Goal: Task Accomplishment & Management: Manage account settings

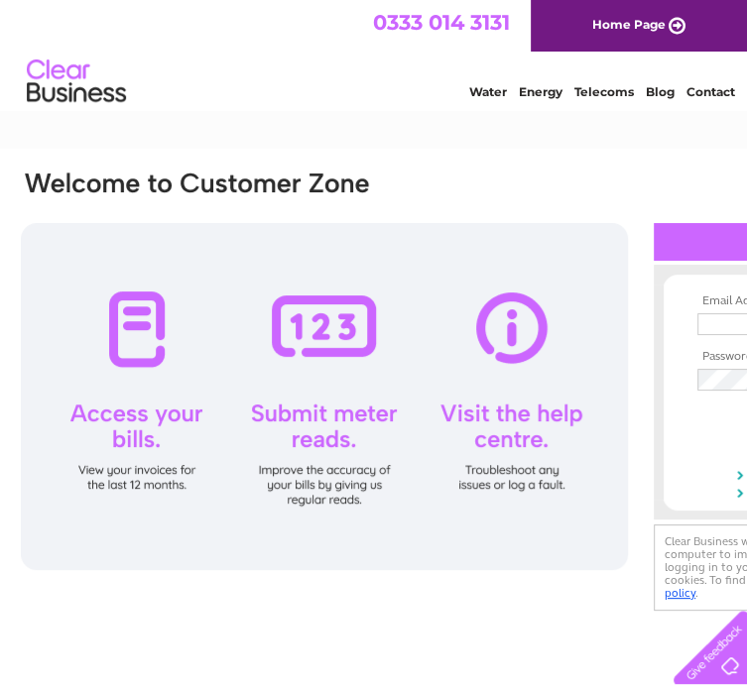
type input "accounts@mcsence.co.uk"
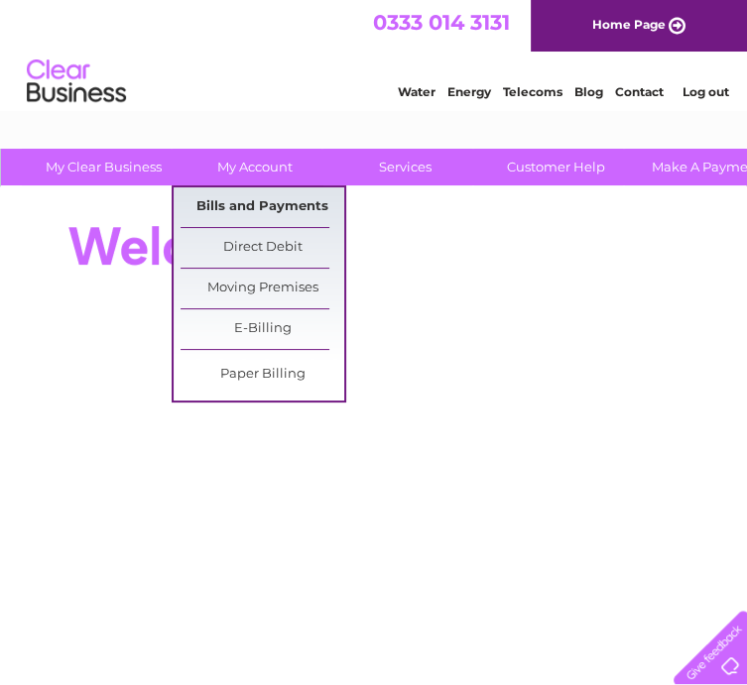
click at [259, 202] on link "Bills and Payments" at bounding box center [263, 207] width 164 height 40
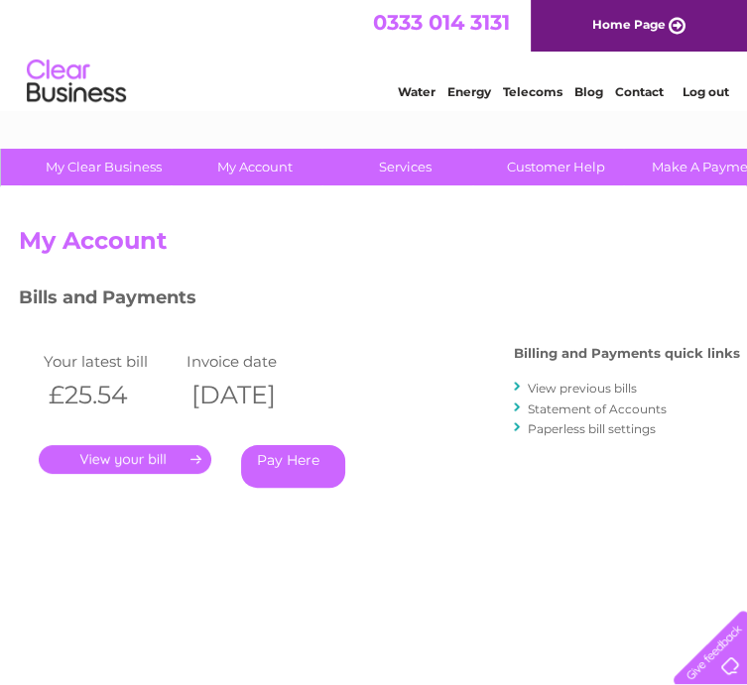
click at [136, 456] on link "." at bounding box center [125, 459] width 173 height 29
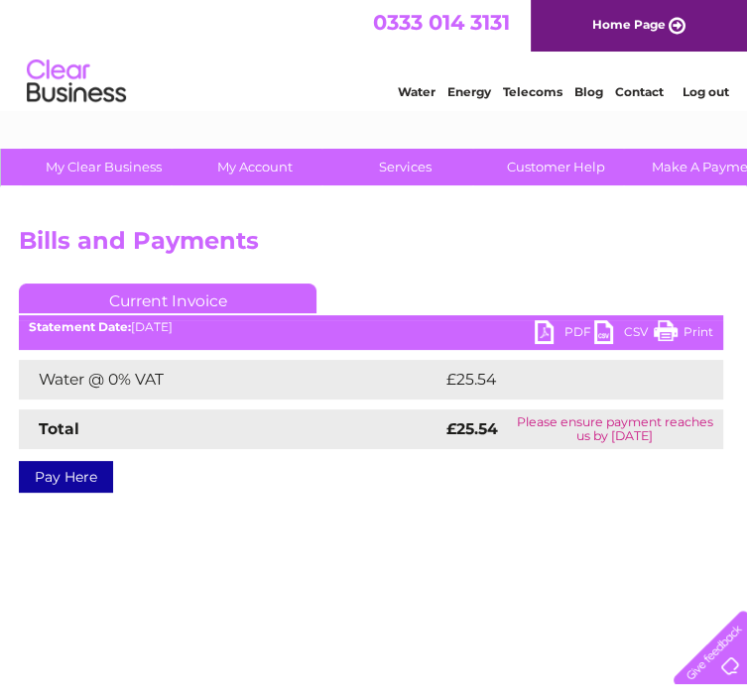
click at [558, 324] on link "PDF" at bounding box center [565, 334] width 60 height 29
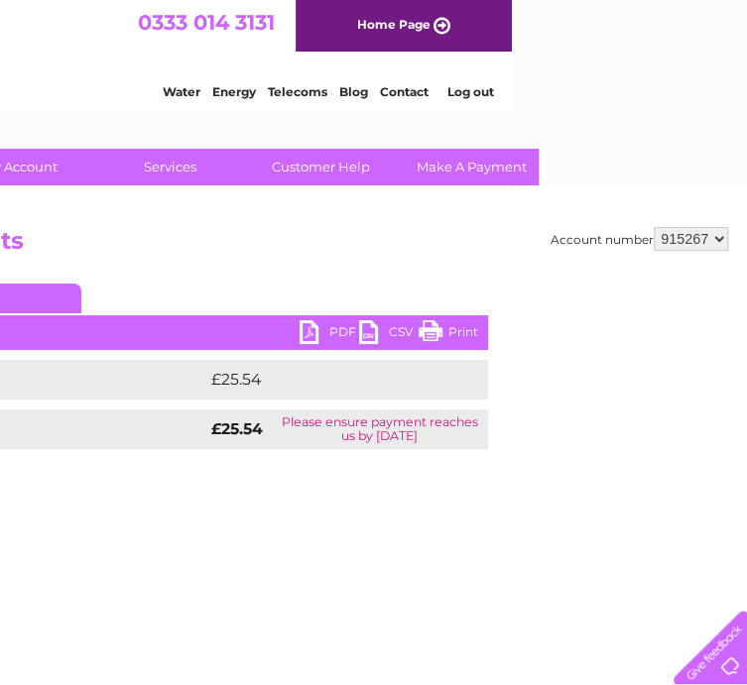
click at [680, 236] on select "915267 915269 915270 929817 951258 952400 972041 973793" at bounding box center [691, 239] width 74 height 24
select select "915269"
click at [654, 227] on select "915267 915269 915270 929817 951258 952400 972041 973793" at bounding box center [691, 239] width 74 height 24
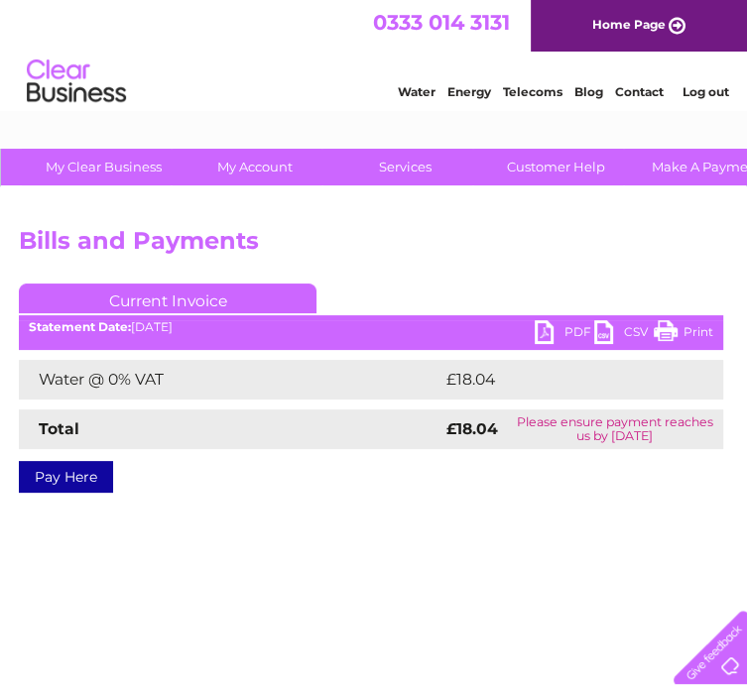
click at [540, 328] on link "PDF" at bounding box center [565, 334] width 60 height 29
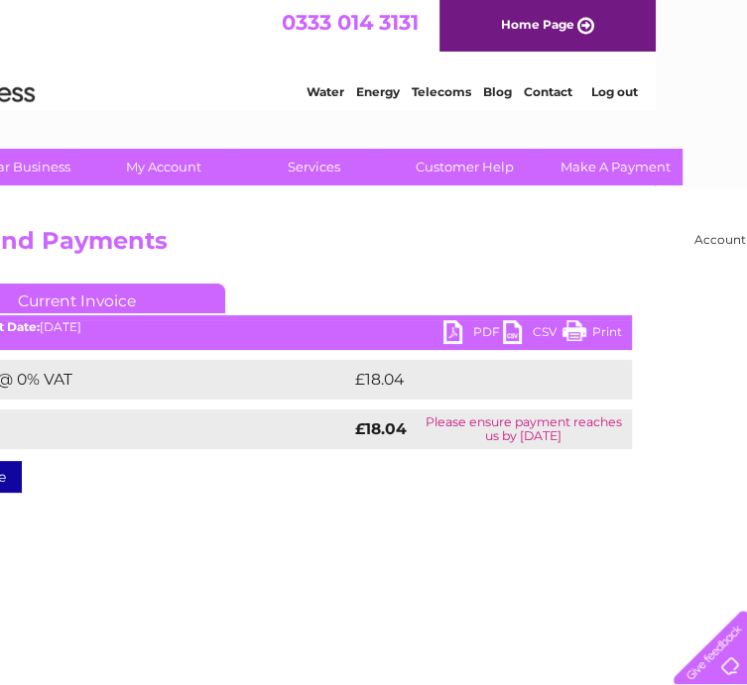
scroll to position [0, 235]
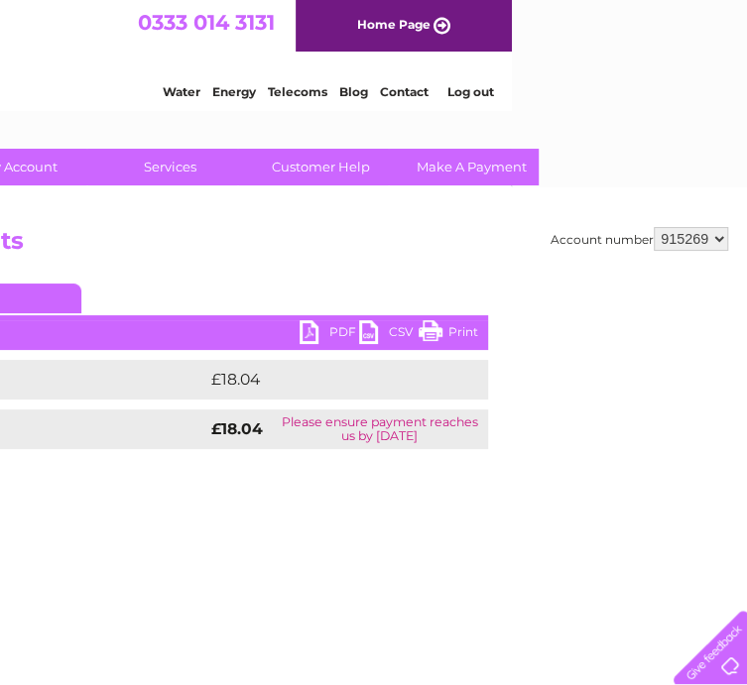
drag, startPoint x: 694, startPoint y: 225, endPoint x: 694, endPoint y: 237, distance: 11.9
click at [694, 237] on div "Account number 915267 915269 915270 929817 951258 952400 972041 973793 Bills an…" at bounding box center [256, 465] width 982 height 556
drag, startPoint x: 694, startPoint y: 237, endPoint x: 697, endPoint y: 252, distance: 15.2
click at [696, 241] on select "915267 915269 915270 929817 951258 952400 972041 973793" at bounding box center [691, 239] width 74 height 24
select select "915270"
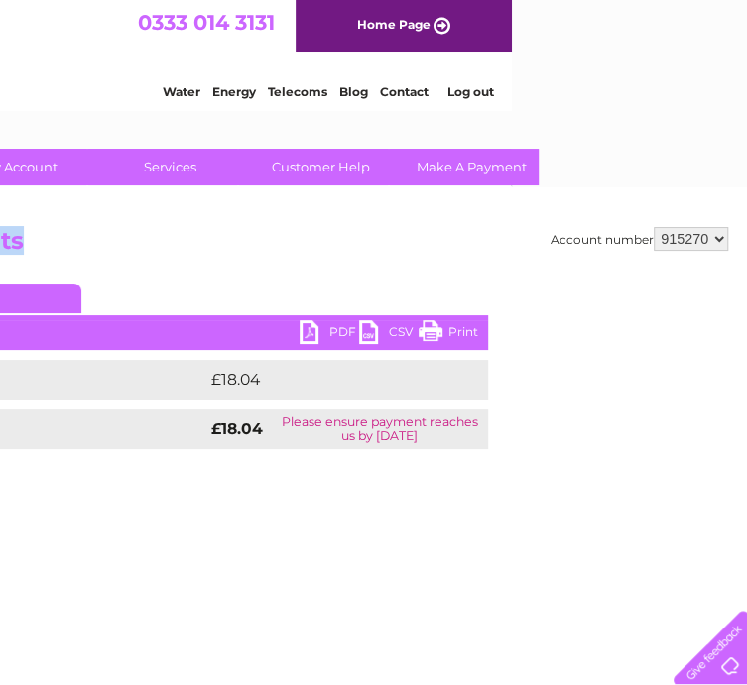
click at [654, 227] on select "915267 915269 915270 929817 951258 952400 972041 973793" at bounding box center [691, 239] width 74 height 24
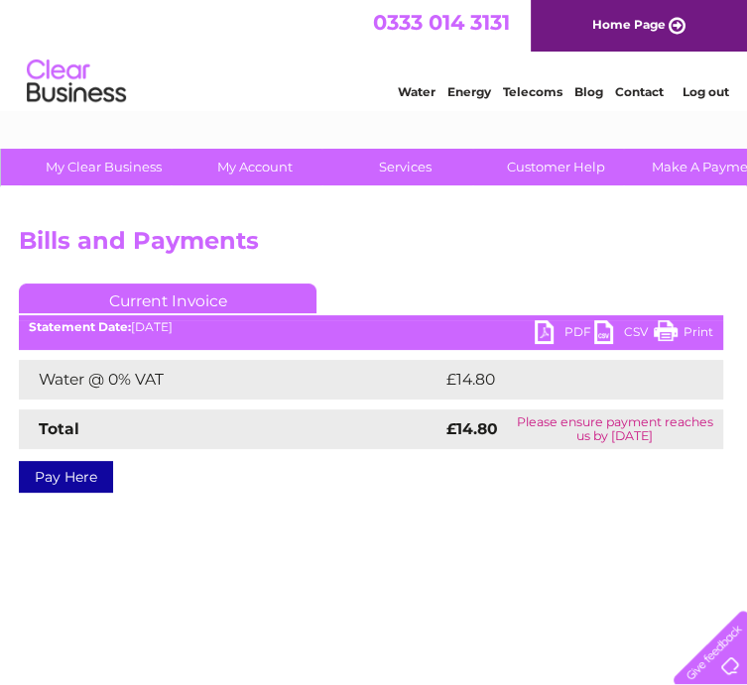
click at [574, 328] on link "PDF" at bounding box center [565, 334] width 60 height 29
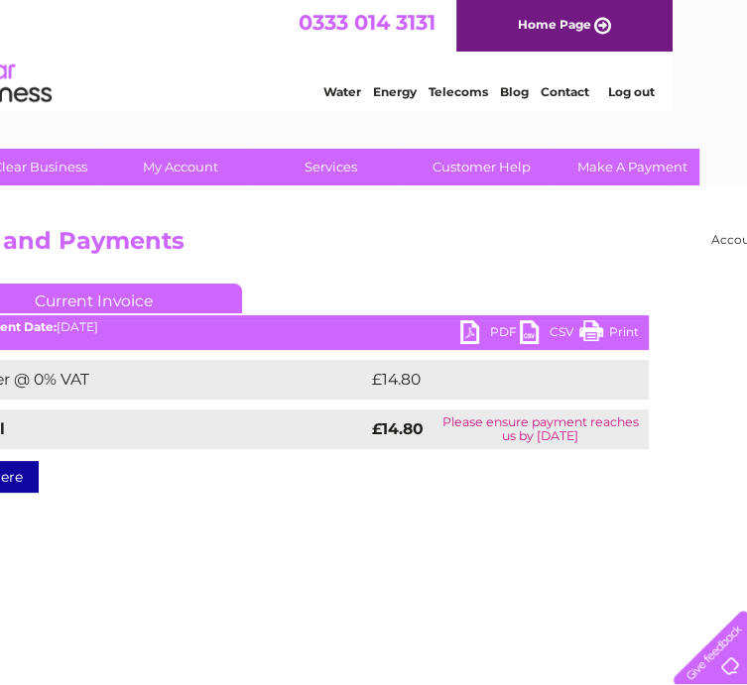
scroll to position [0, 235]
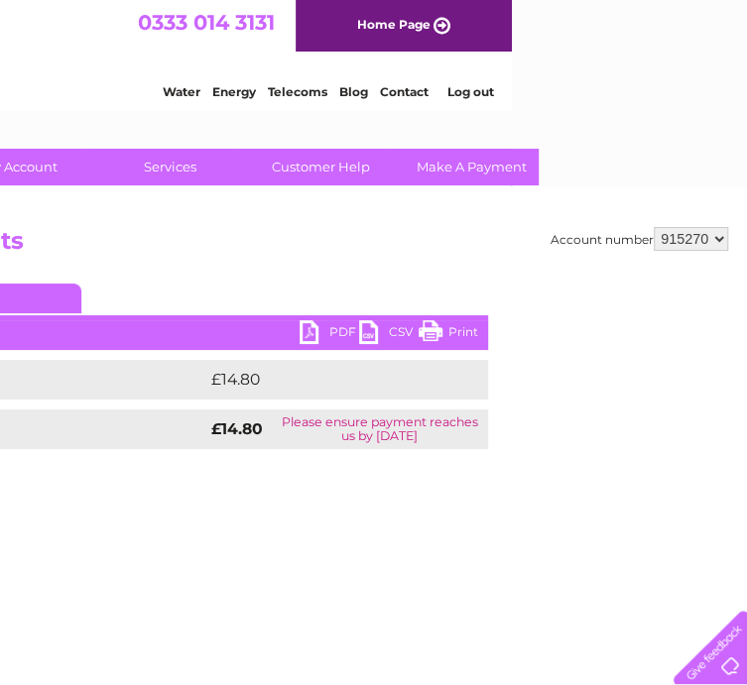
click at [677, 233] on select "915267 915269 915270 929817 951258 952400 972041 973793" at bounding box center [691, 239] width 74 height 24
select select "972041"
click at [654, 227] on select "915267 915269 915270 929817 951258 952400 972041 973793" at bounding box center [691, 239] width 74 height 24
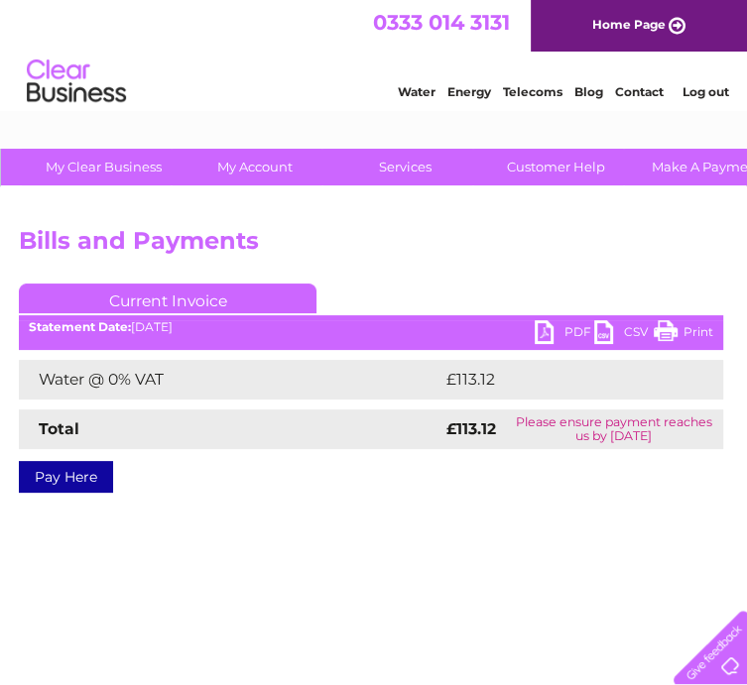
click at [544, 318] on ul "Current Invoice" at bounding box center [371, 302] width 704 height 37
click at [548, 324] on link "PDF" at bounding box center [565, 334] width 60 height 29
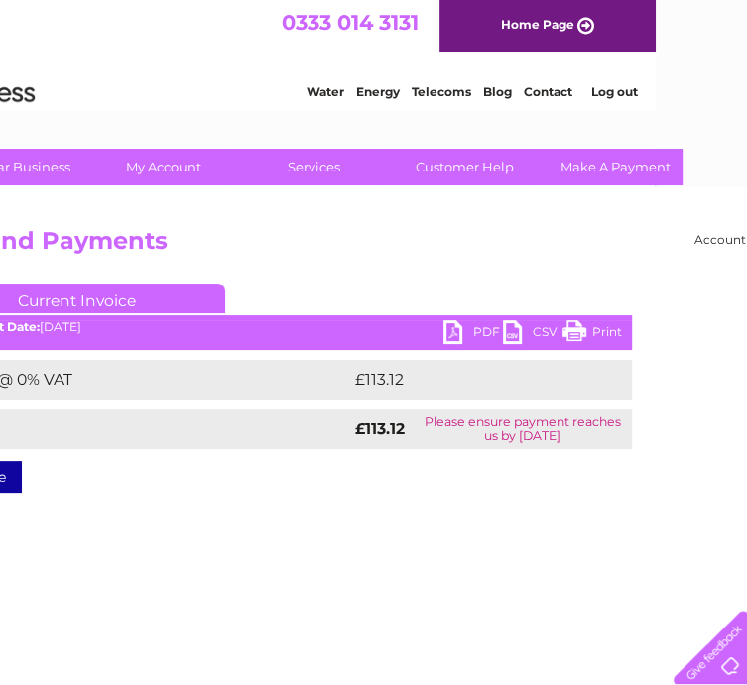
scroll to position [0, 179]
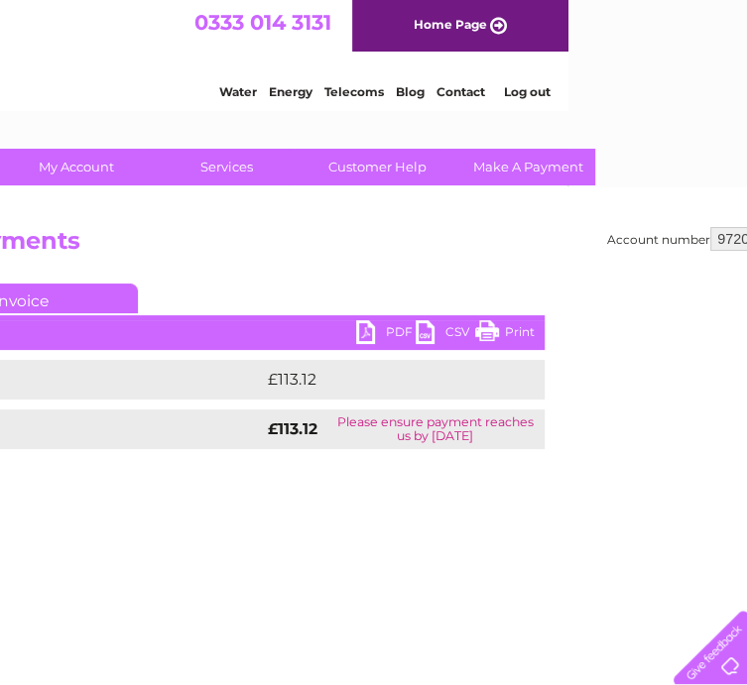
click at [728, 239] on select "915267 915269 915270 929817 951258 952400 972041 973793" at bounding box center [747, 239] width 74 height 24
select select "973793"
click at [710, 227] on select "915267 915269 915270 929817 951258 952400 972041 973793" at bounding box center [747, 239] width 74 height 24
click at [733, 237] on select "915267 915269 915270 929817 951258 952400 972041 973793" at bounding box center [747, 239] width 74 height 24
click at [710, 227] on select "915267 915269 915270 929817 951258 952400 972041 973793" at bounding box center [747, 239] width 74 height 24
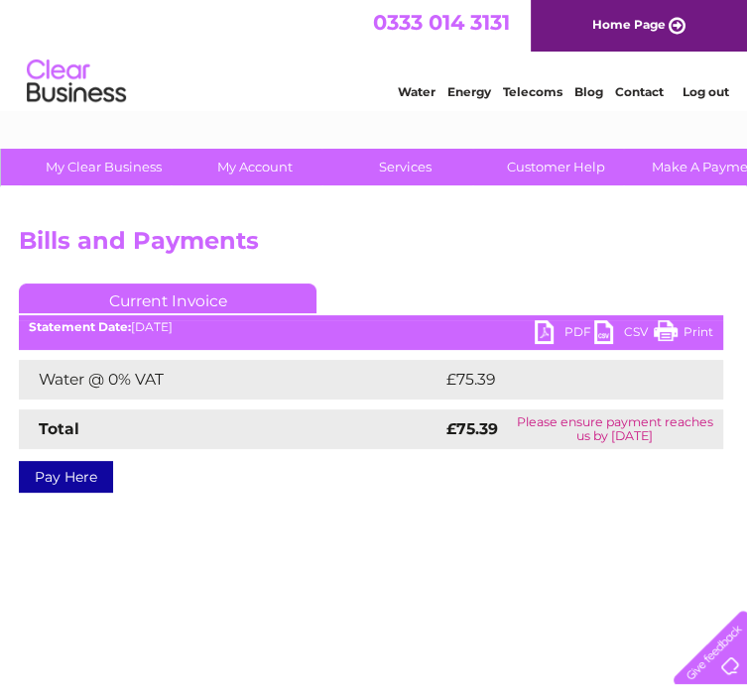
click at [538, 323] on link "PDF" at bounding box center [565, 334] width 60 height 29
